Goal: Obtain resource: Download file/media

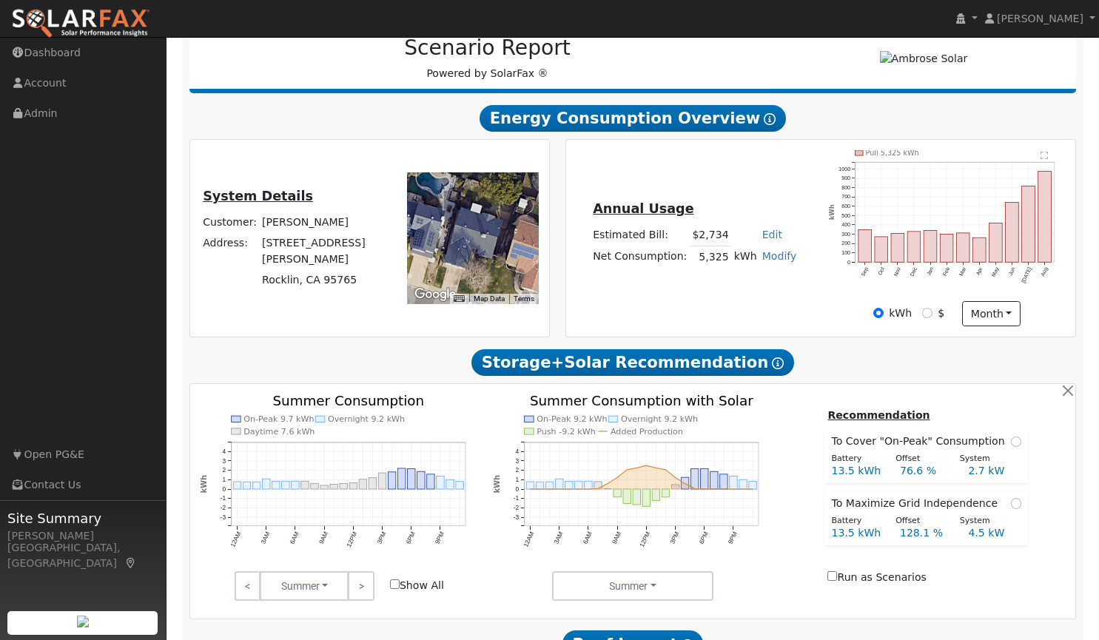
scroll to position [198, 0]
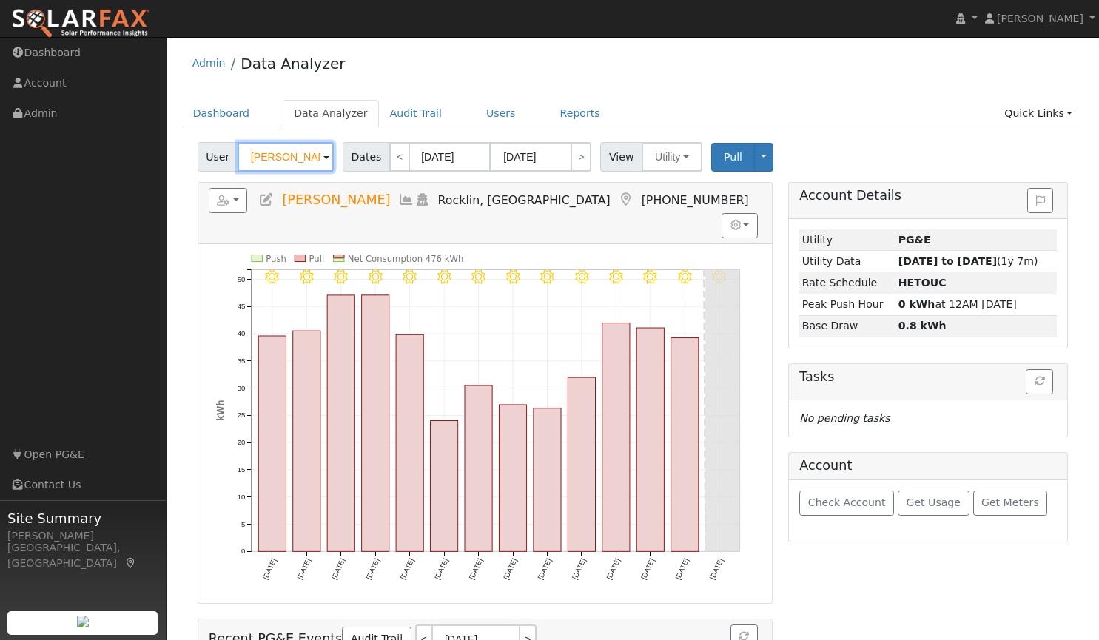
drag, startPoint x: 312, startPoint y: 158, endPoint x: 169, endPoint y: 155, distance: 142.8
click at [169, 155] on div "User Profile First name Last name Email Email Notifications No Emails No Emails…" at bounding box center [632, 431] width 932 height 789
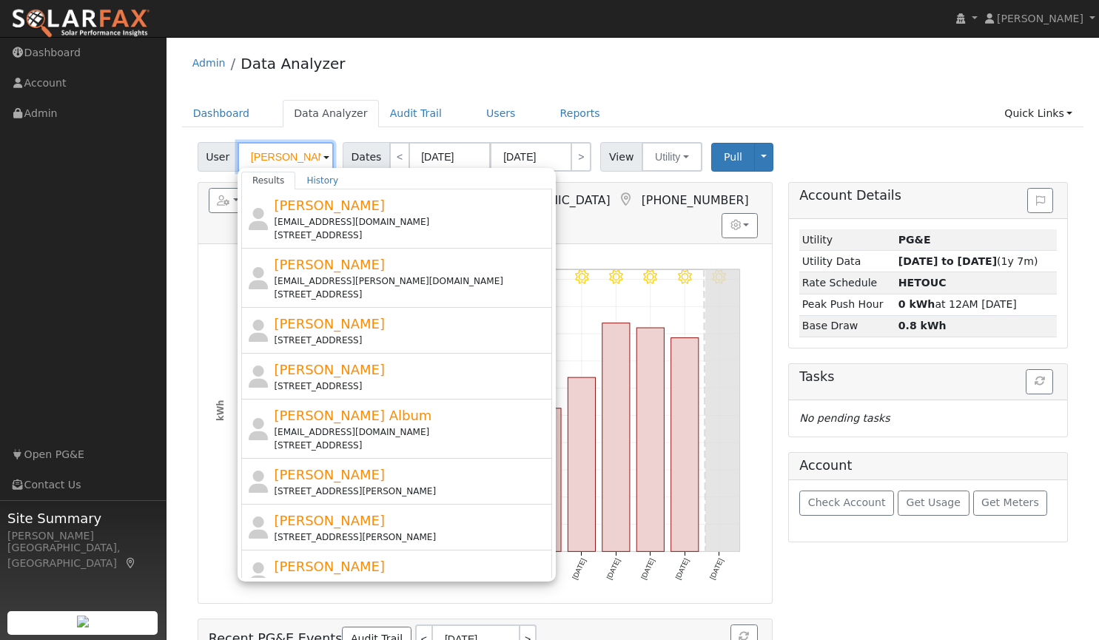
click at [289, 153] on input "julio" at bounding box center [285, 157] width 96 height 30
click at [288, 155] on input "julio" at bounding box center [285, 157] width 96 height 30
click at [282, 156] on input "julio" at bounding box center [285, 157] width 96 height 30
click at [392, 115] on link "Audit Trail" at bounding box center [416, 113] width 74 height 27
type input "Mike Lipstein"
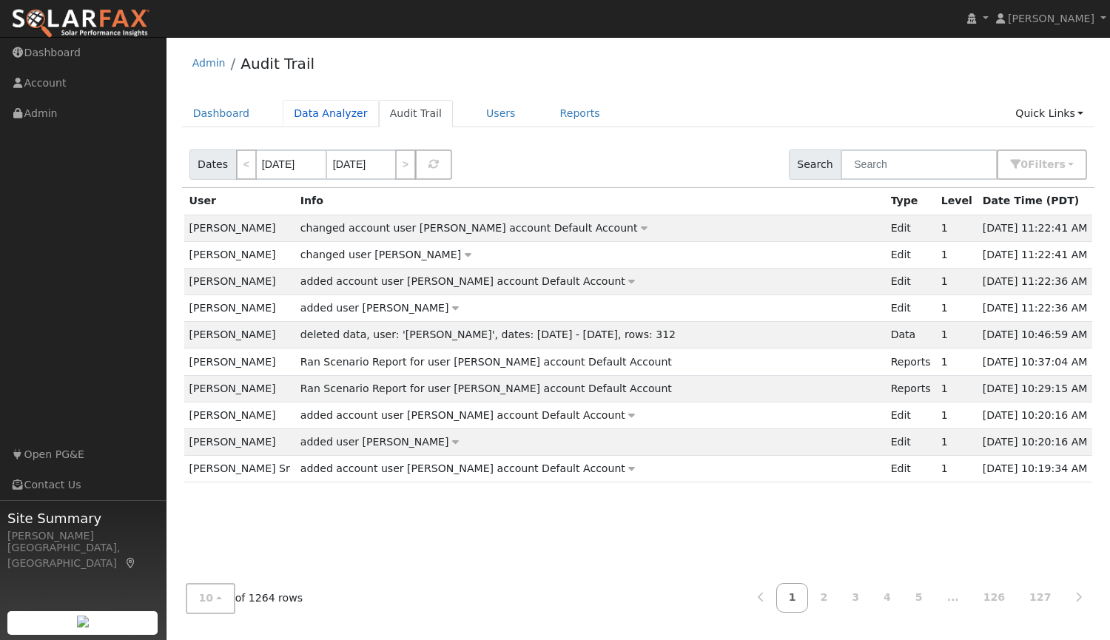
click at [314, 112] on link "Data Analyzer" at bounding box center [331, 113] width 96 height 27
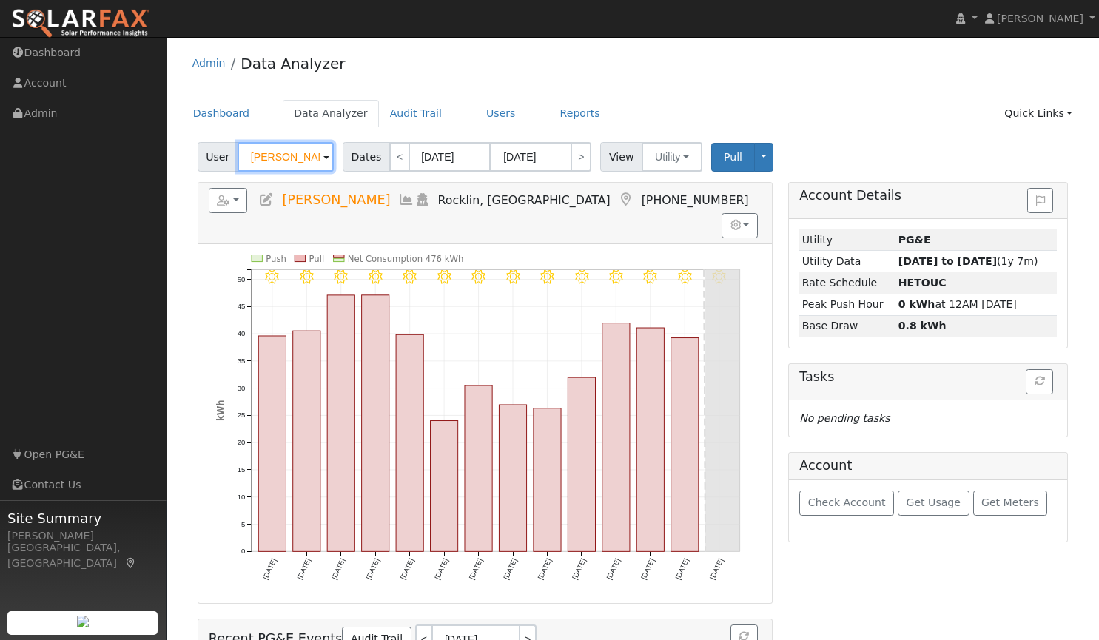
click at [286, 159] on input "[PERSON_NAME]" at bounding box center [285, 157] width 96 height 30
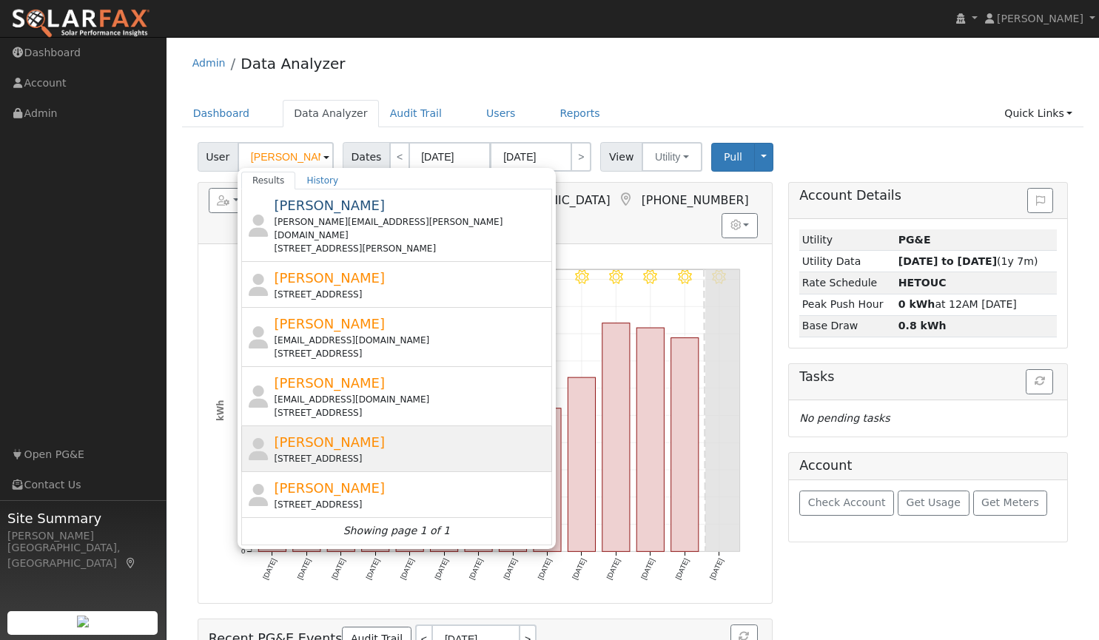
click at [344, 426] on div "Julio Martinez 5818 Pebble Creek Drive, Rocklin, CA 95765" at bounding box center [396, 449] width 311 height 46
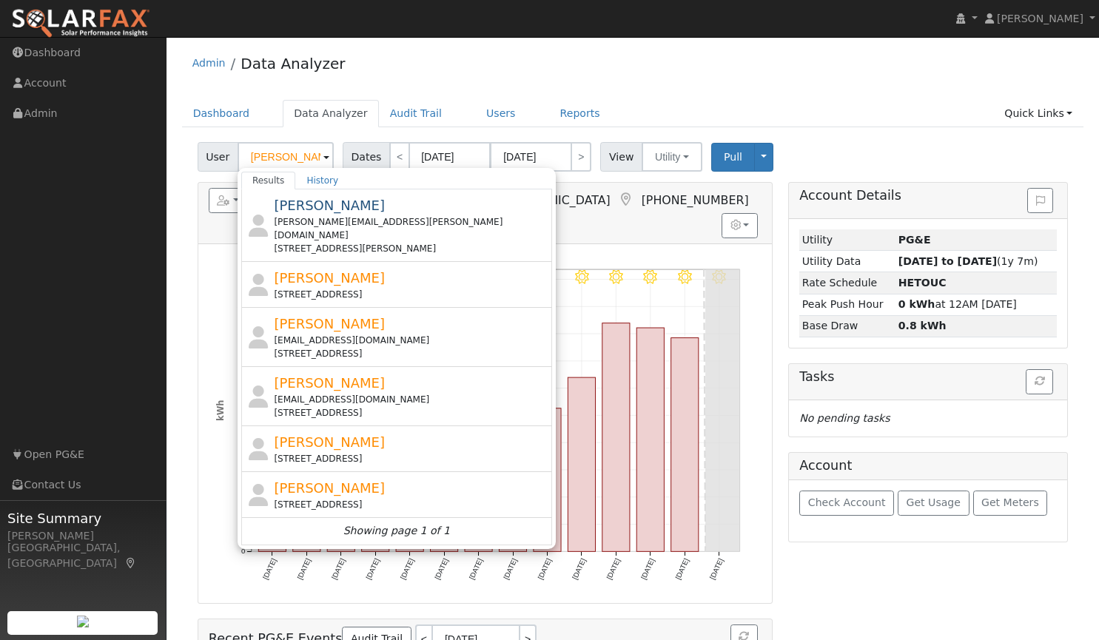
type input "Julio Martinez"
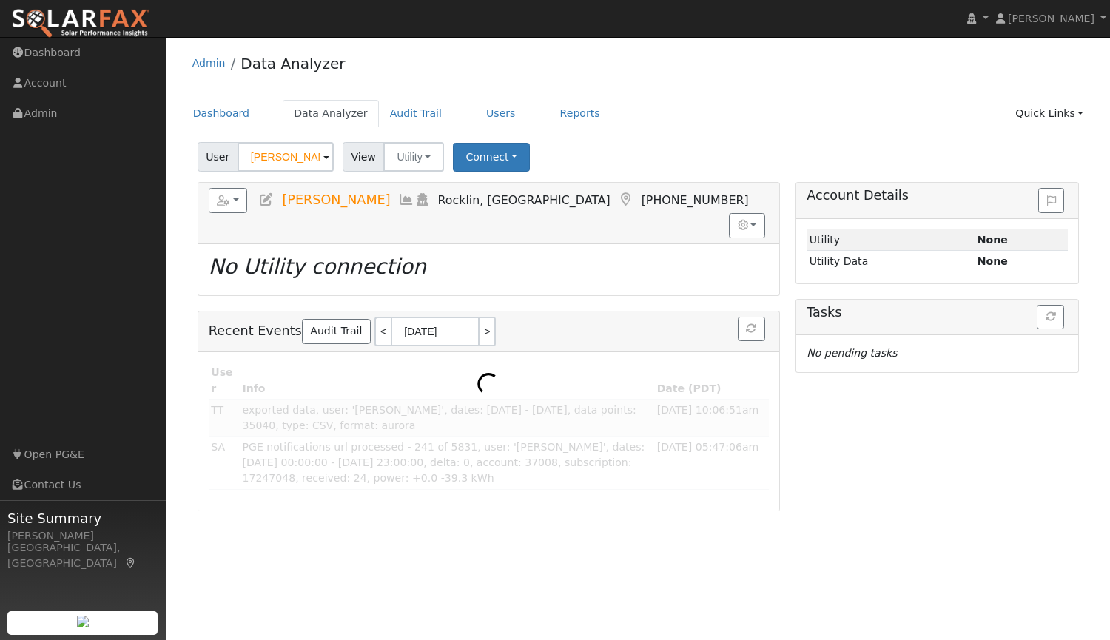
click at [344, 417] on div at bounding box center [488, 431] width 581 height 158
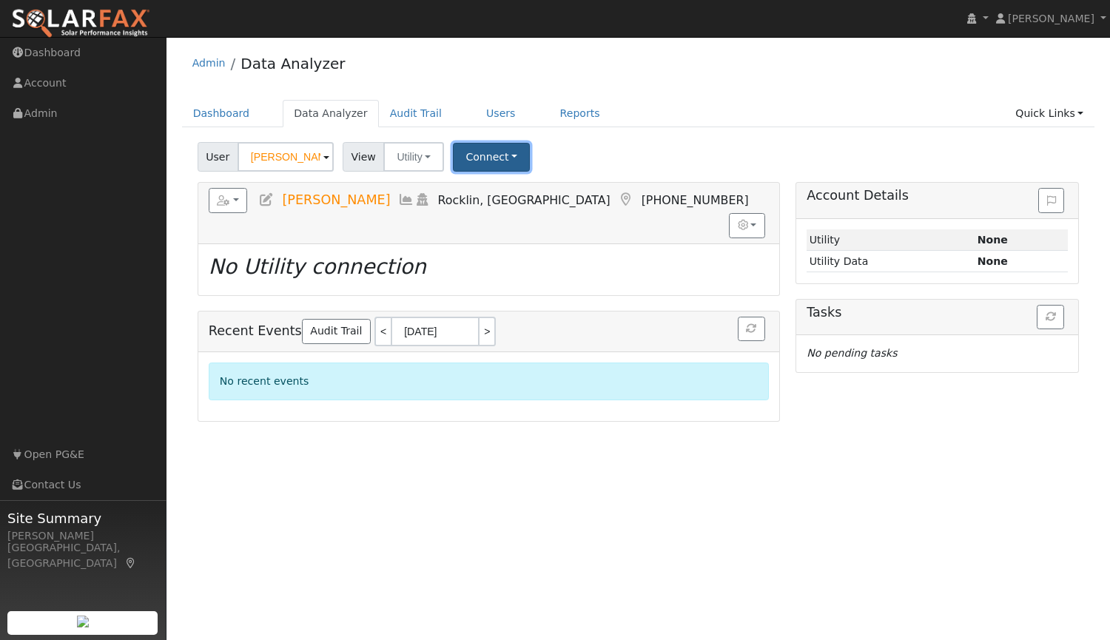
click at [486, 165] on button "Connect" at bounding box center [491, 157] width 77 height 29
click at [502, 185] on link "Select a Provider" at bounding box center [511, 189] width 115 height 21
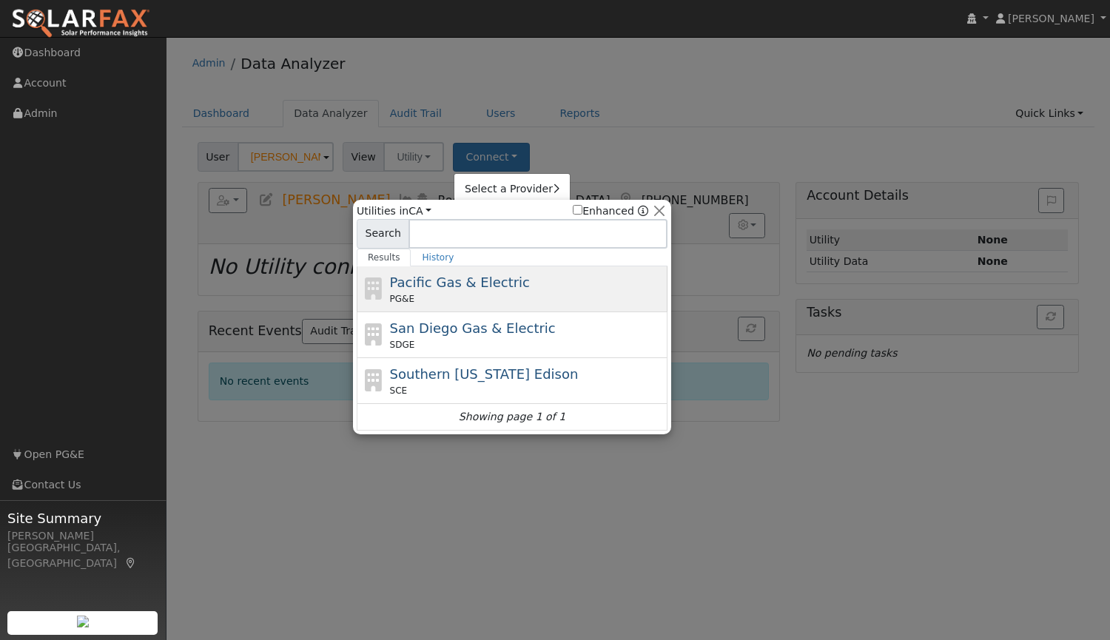
click at [451, 290] on span "Pacific Gas & Electric" at bounding box center [460, 282] width 140 height 16
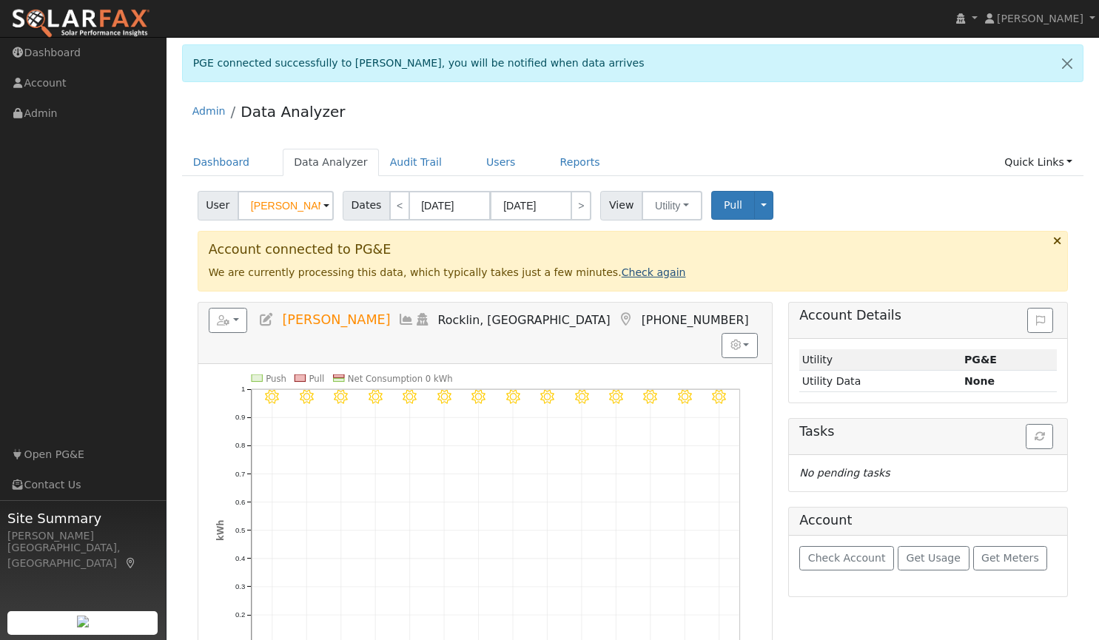
click at [621, 272] on link "Check again" at bounding box center [653, 272] width 64 height 12
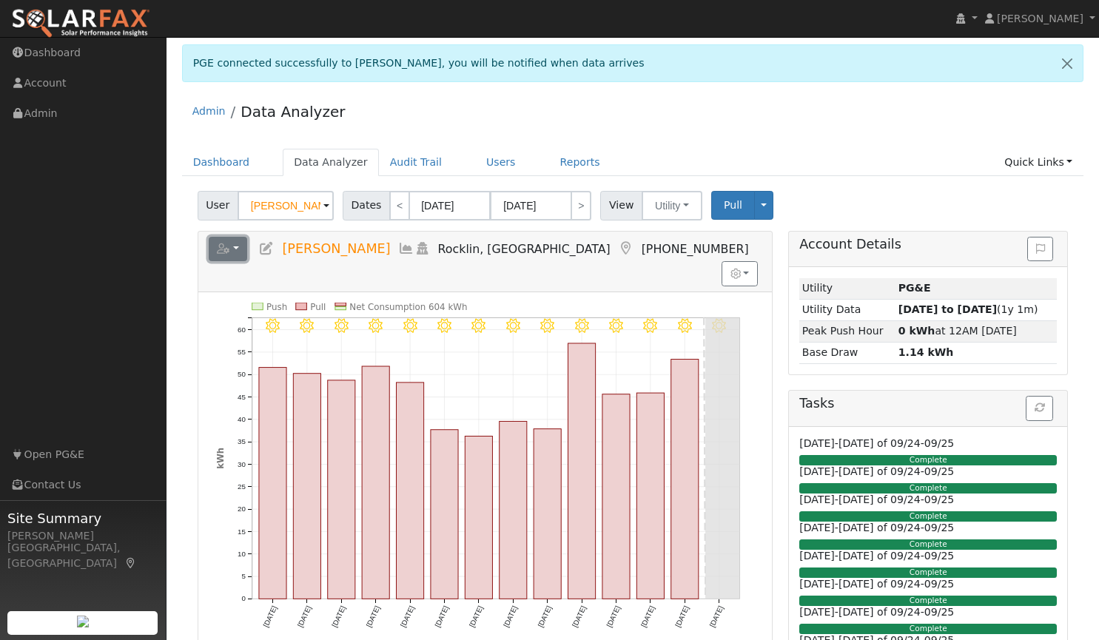
click at [236, 244] on button "button" at bounding box center [228, 249] width 39 height 25
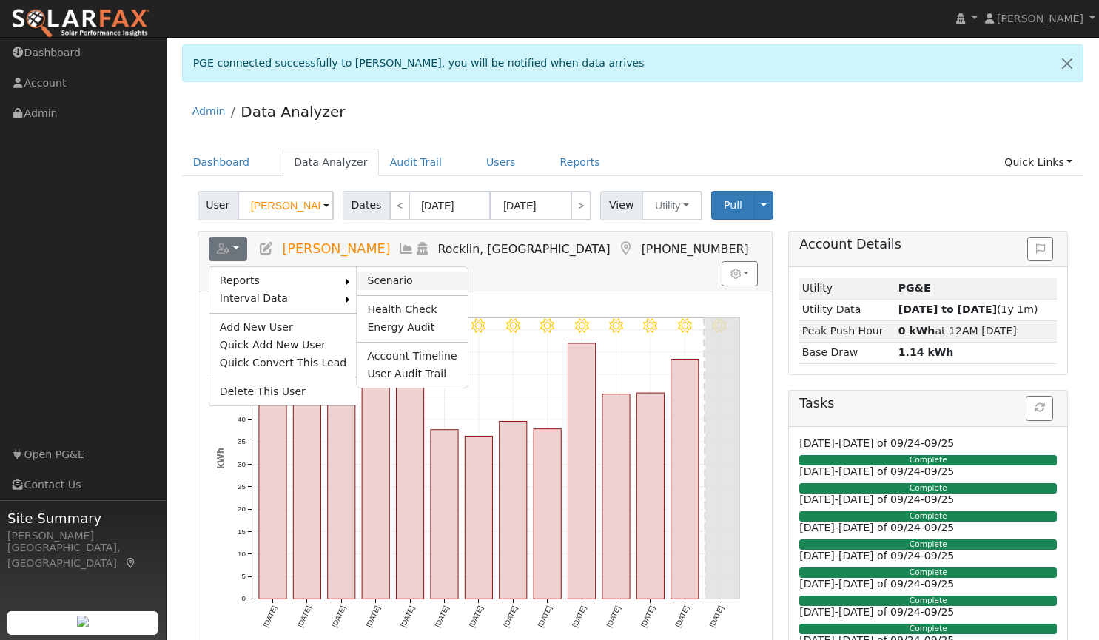
click at [360, 277] on link "Scenario" at bounding box center [412, 281] width 110 height 18
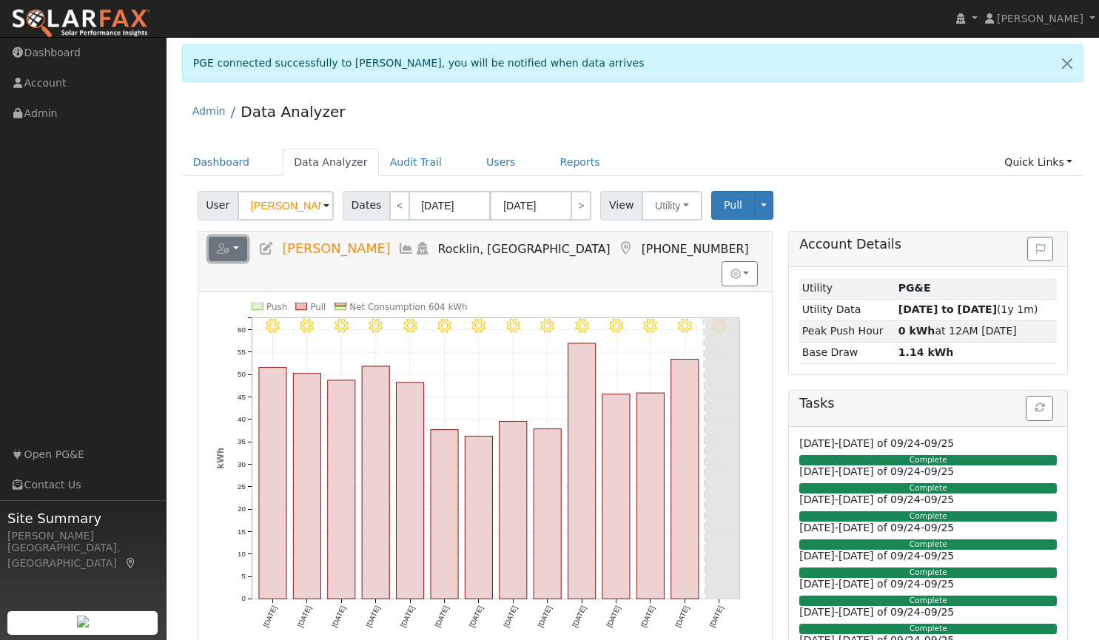
click at [236, 250] on button "button" at bounding box center [228, 249] width 39 height 25
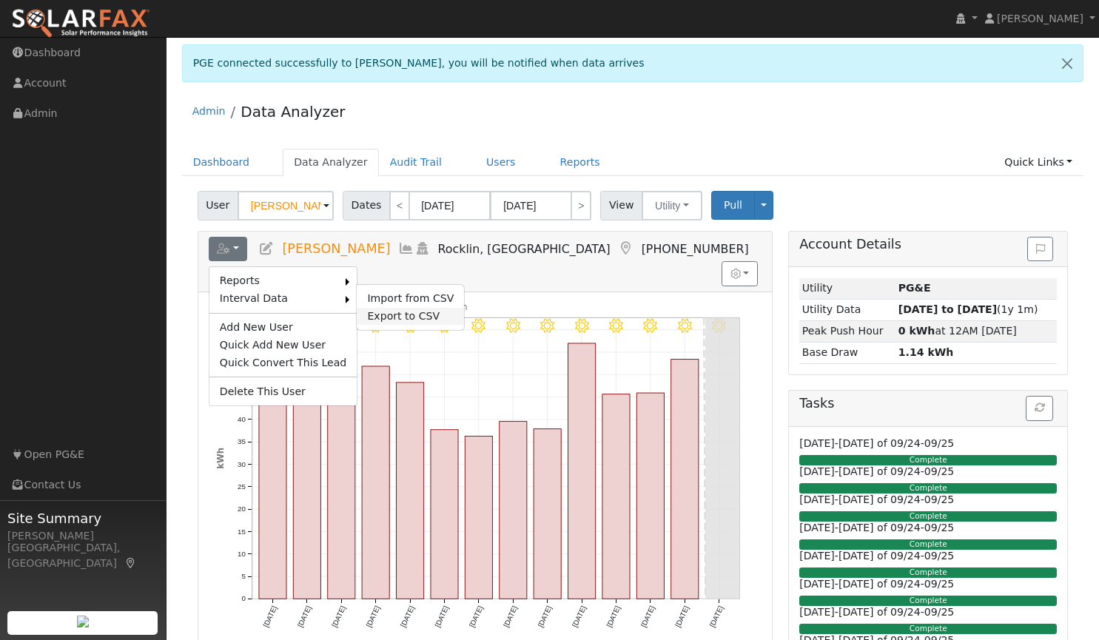
click at [375, 311] on link "Export to CSV" at bounding box center [410, 317] width 107 height 18
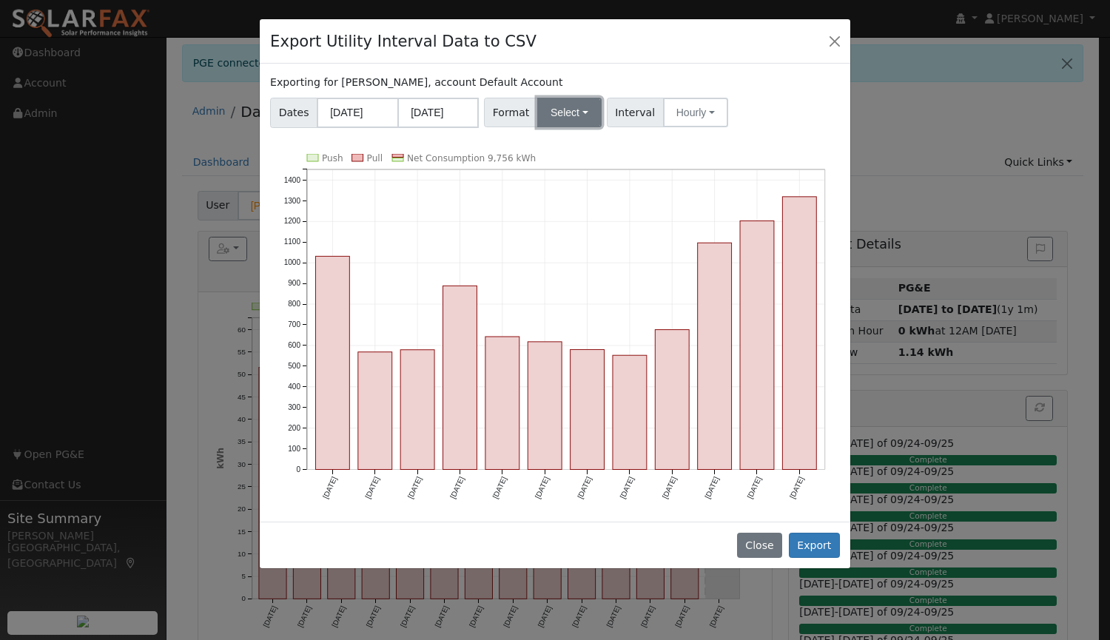
click at [556, 120] on button "Select" at bounding box center [569, 113] width 64 height 30
click at [573, 237] on link "Aurora" at bounding box center [586, 239] width 106 height 21
click at [678, 115] on button "Hourly" at bounding box center [697, 113] width 65 height 30
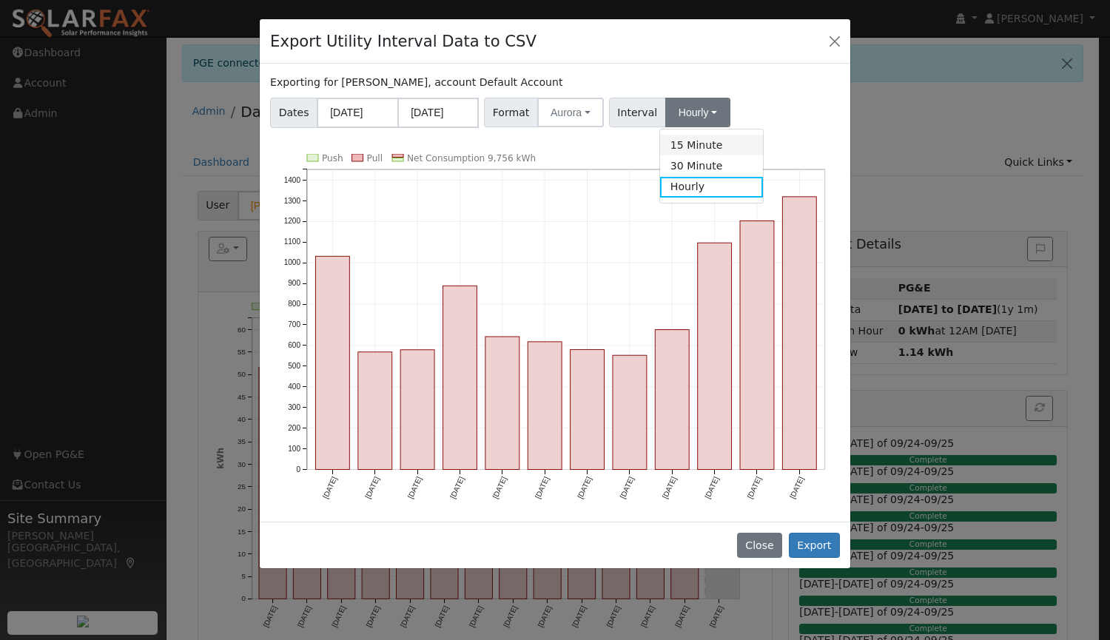
click at [677, 149] on link "15 Minute" at bounding box center [711, 145] width 103 height 21
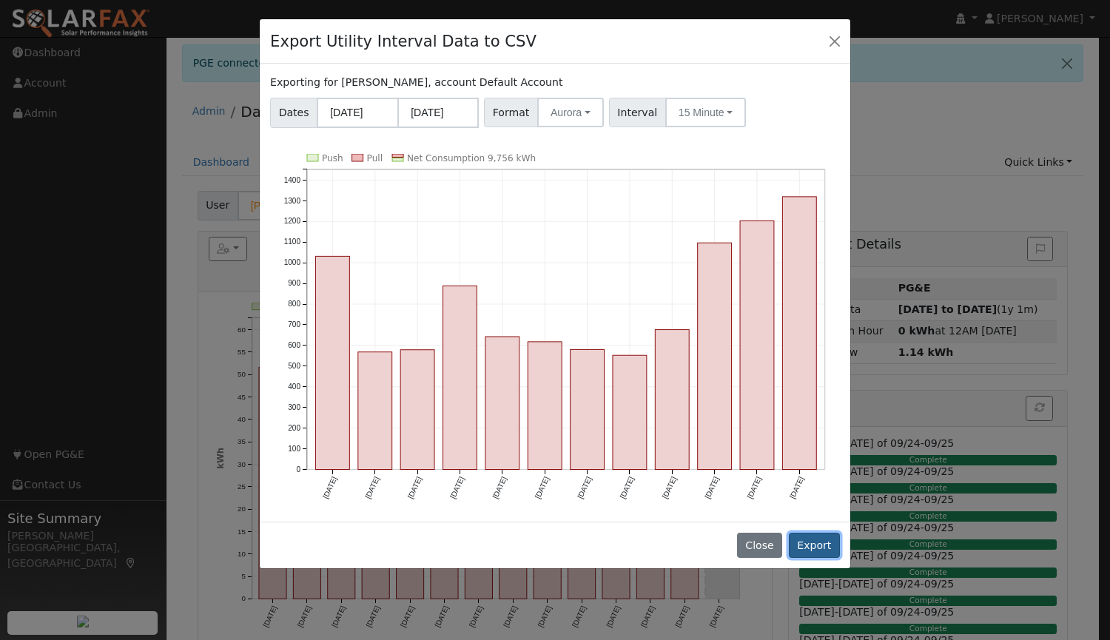
click at [825, 547] on button "Export" at bounding box center [814, 545] width 51 height 25
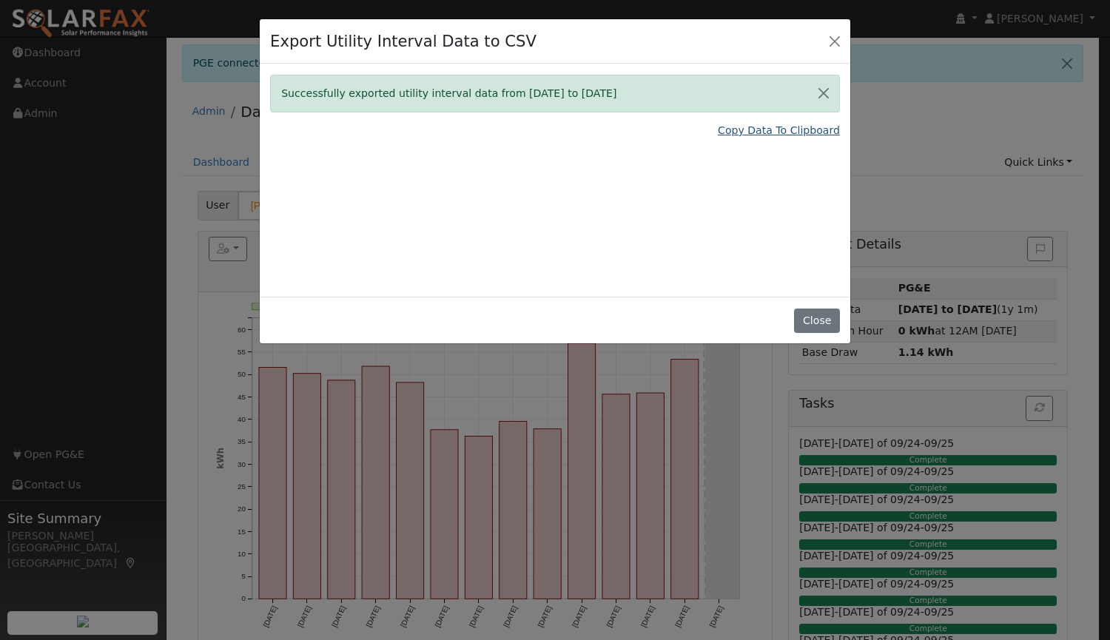
click at [747, 129] on link "Copy Data To Clipboard" at bounding box center [779, 131] width 122 height 16
click at [832, 36] on button "Close" at bounding box center [834, 40] width 21 height 21
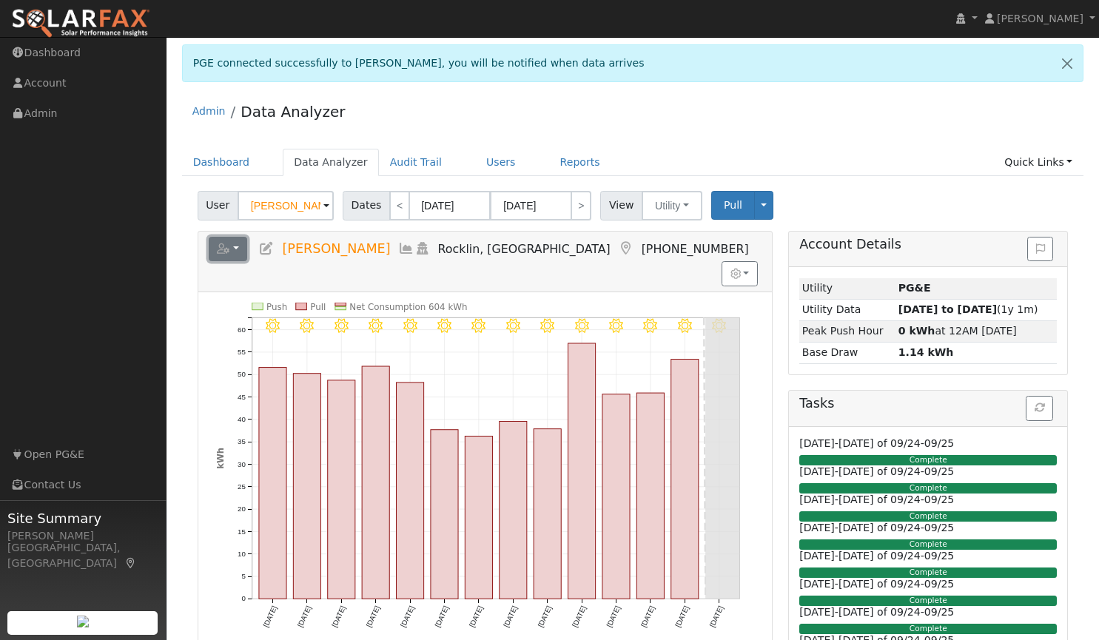
click at [235, 249] on button "button" at bounding box center [228, 249] width 39 height 25
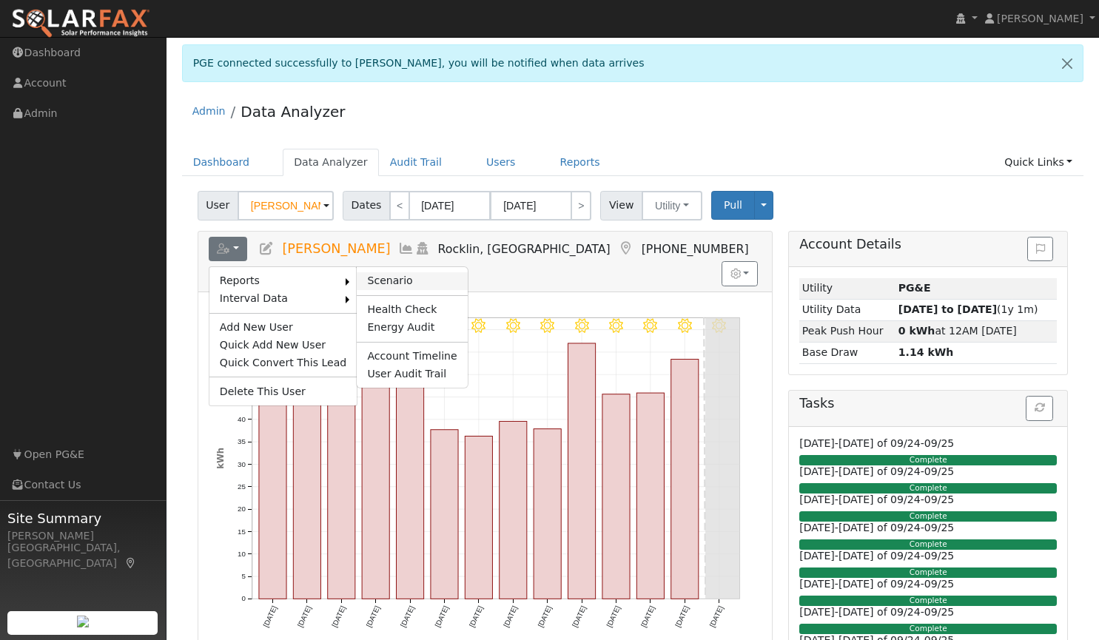
click at [366, 277] on link "Scenario" at bounding box center [412, 281] width 110 height 18
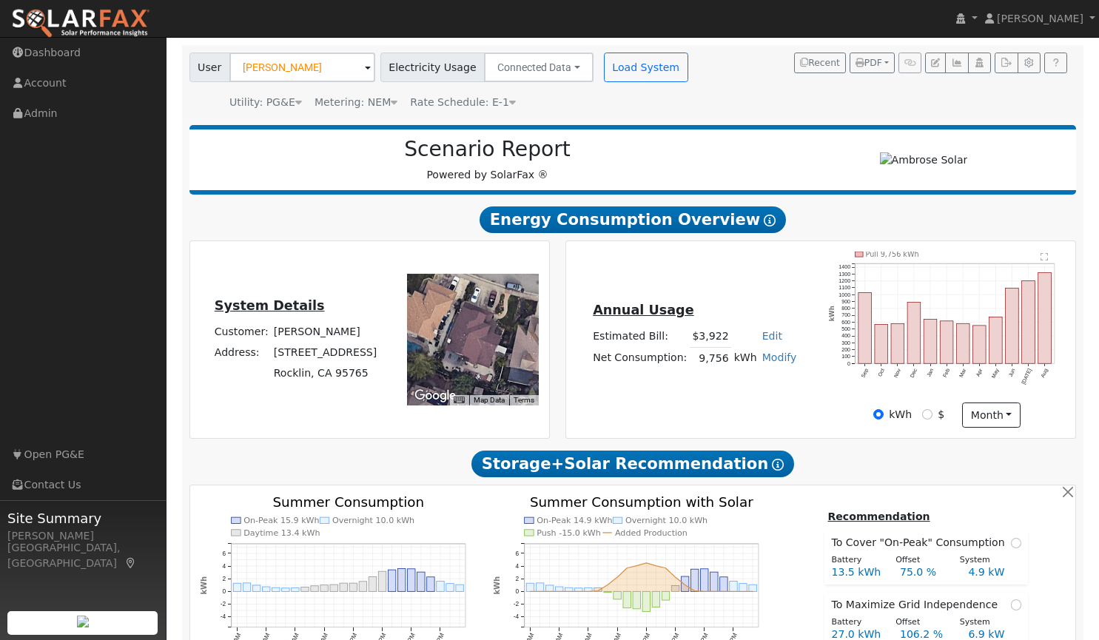
scroll to position [98, 0]
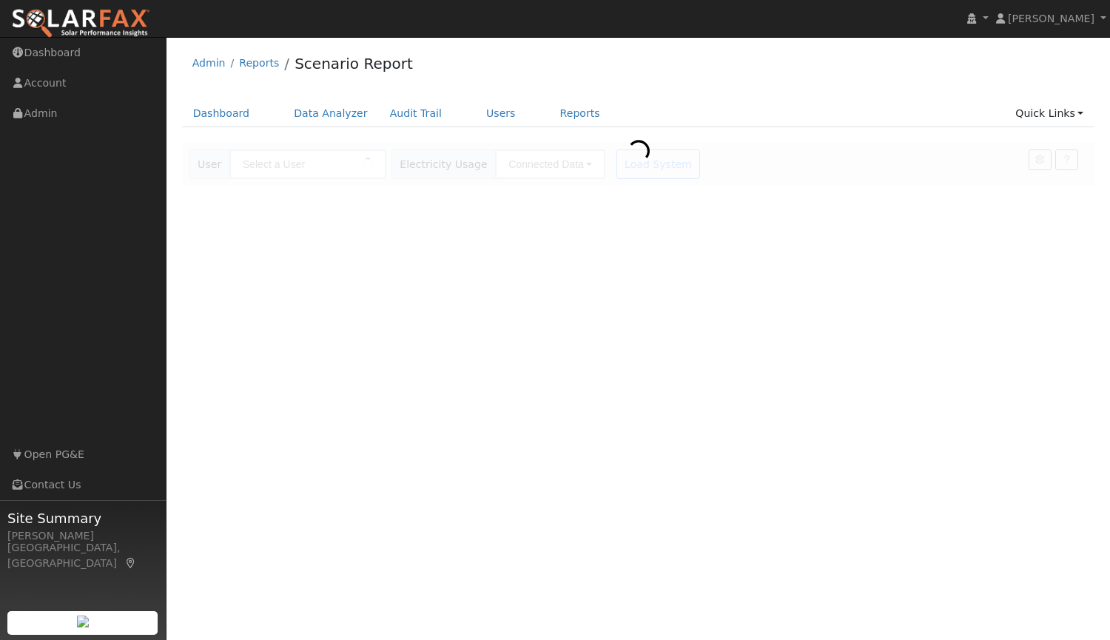
type input "[PERSON_NAME]"
